Goal: Information Seeking & Learning: Learn about a topic

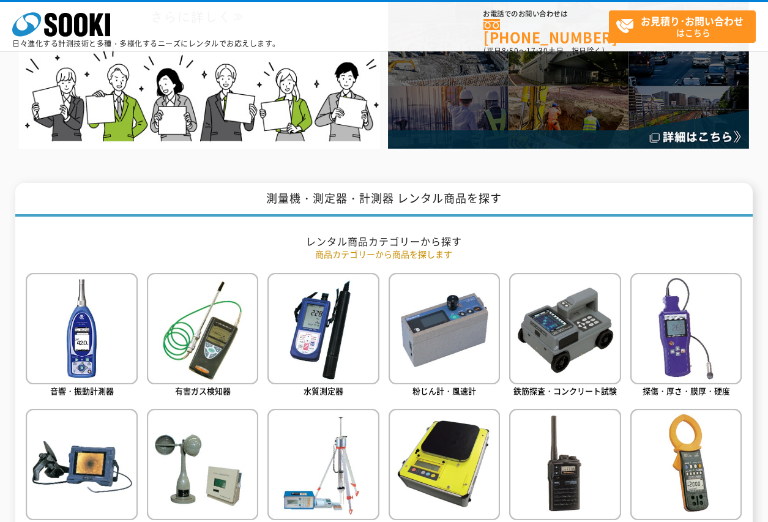
scroll to position [490, 0]
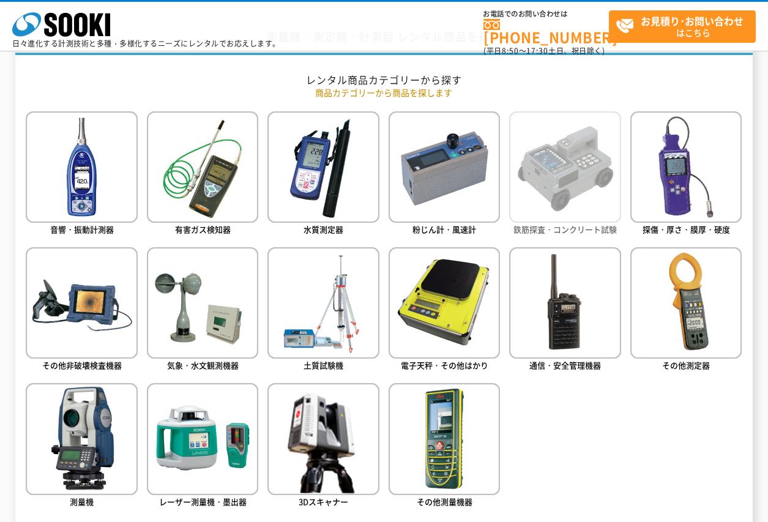
click at [576, 184] on img at bounding box center [564, 166] width 111 height 111
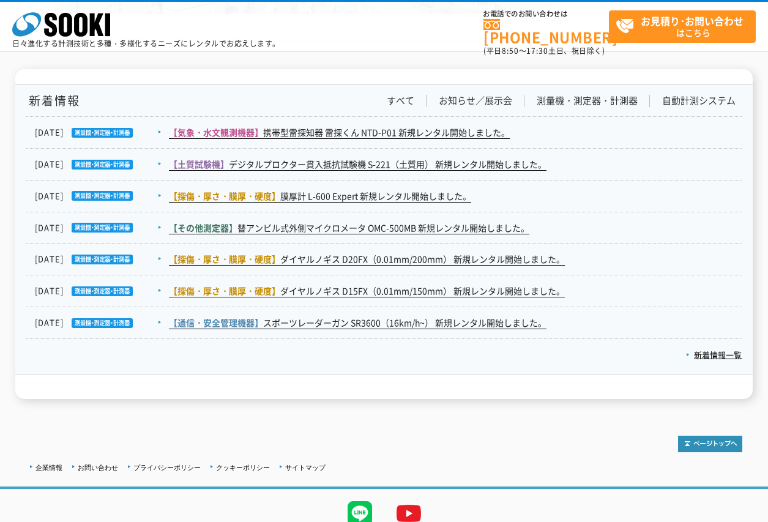
scroll to position [2216, 0]
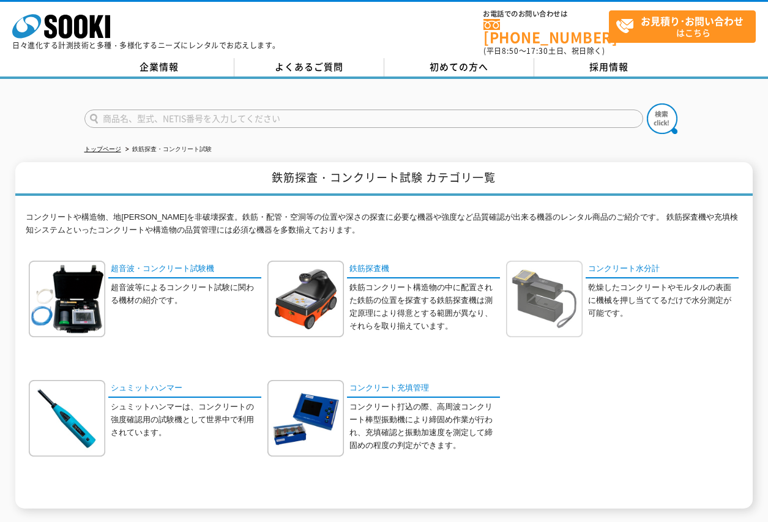
click at [566, 288] on img at bounding box center [544, 299] width 77 height 77
click at [376, 264] on link "鉄筋探査機" at bounding box center [423, 270] width 153 height 18
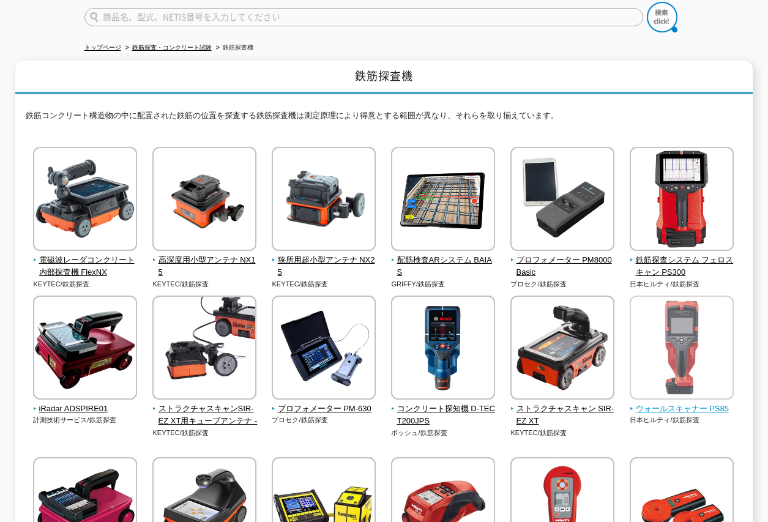
scroll to position [122, 0]
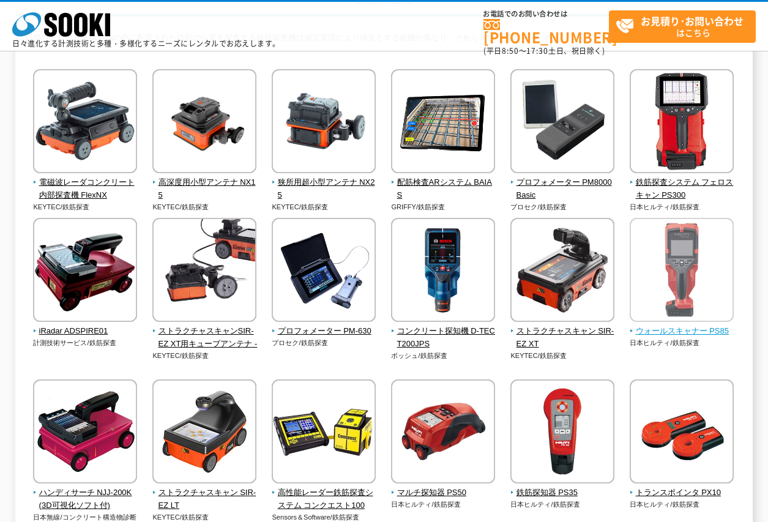
click at [679, 333] on span "ウォールスキャナー PS85" at bounding box center [682, 331] width 105 height 13
